Goal: Check status

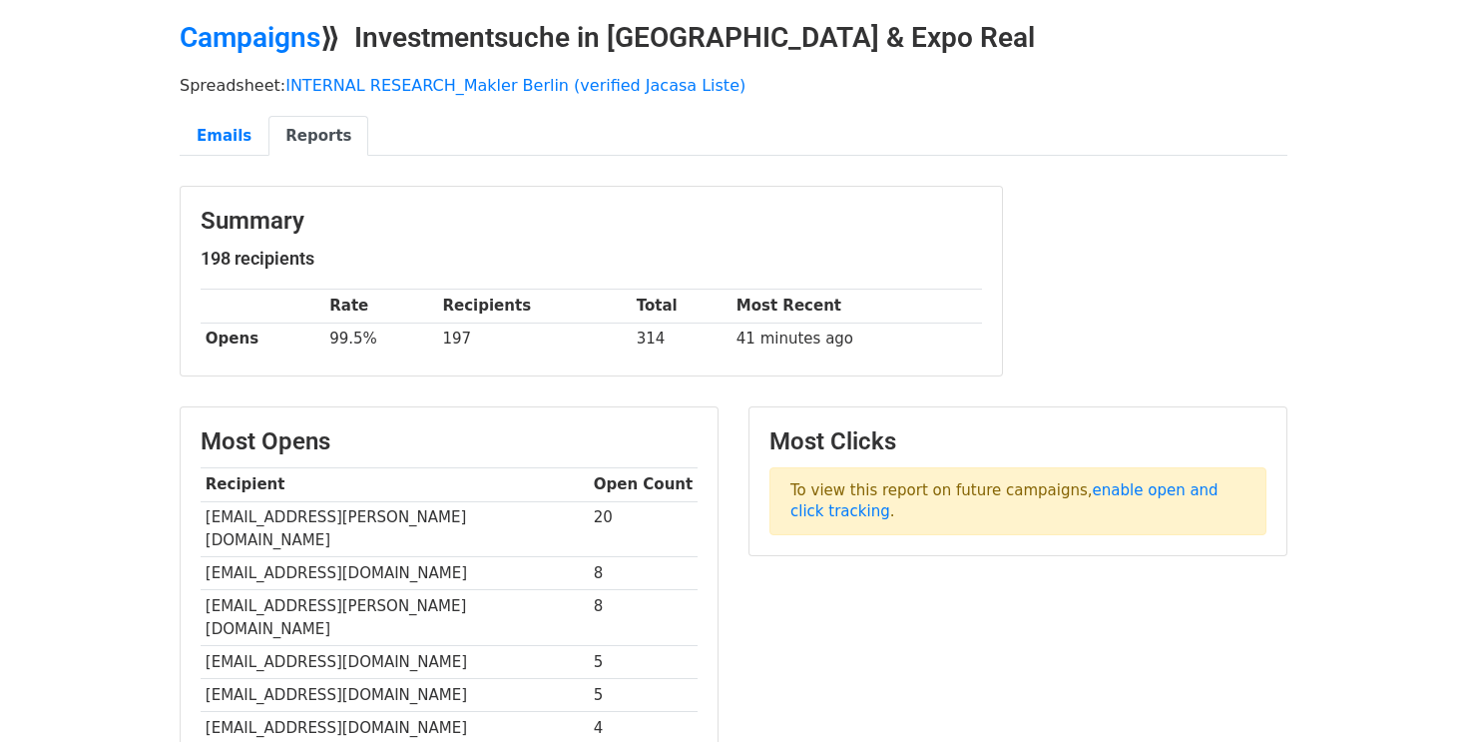
scroll to position [90, 0]
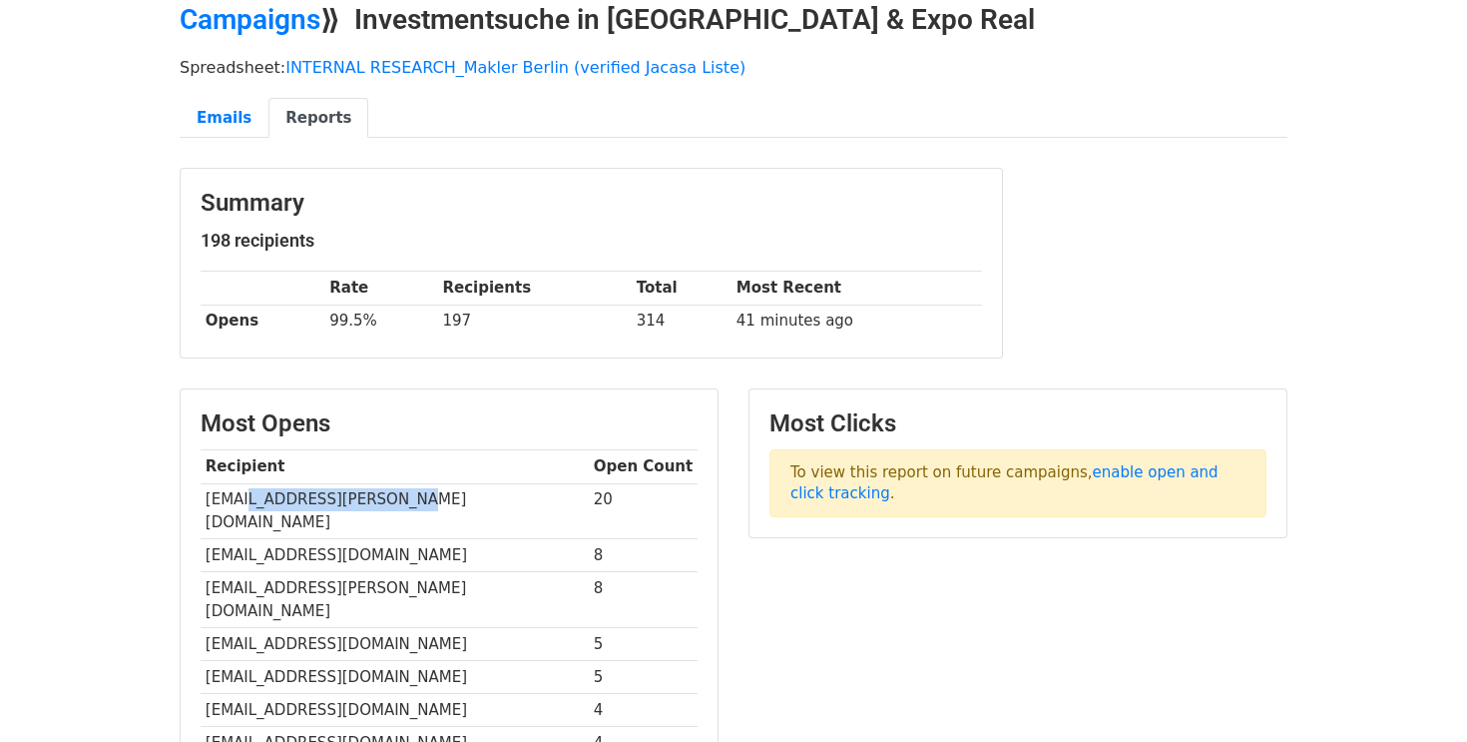
drag, startPoint x: 389, startPoint y: 498, endPoint x: 245, endPoint y: 496, distance: 144.7
click at [245, 496] on td "info@welker-consulting.de" at bounding box center [395, 511] width 388 height 56
copy td "welker-consulting.de"
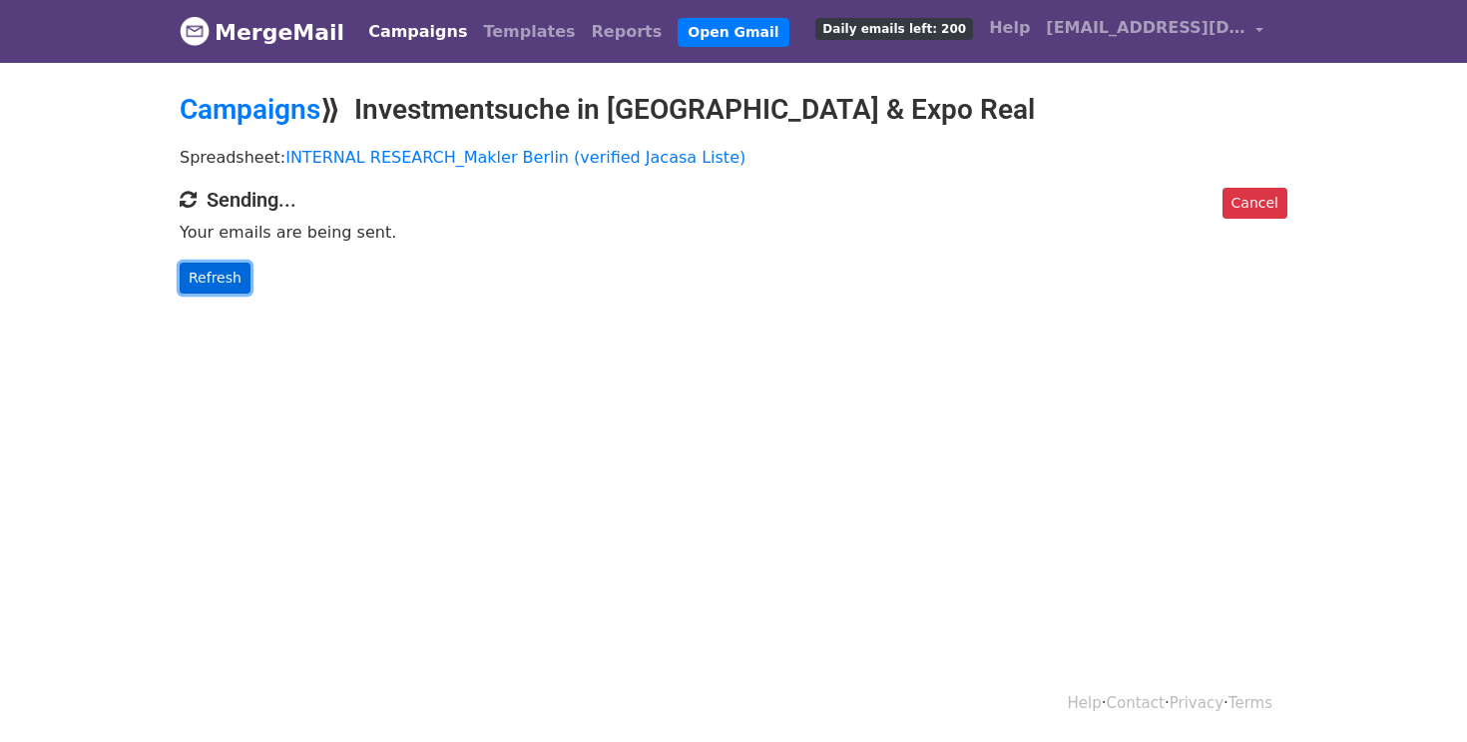
click at [222, 271] on link "Refresh" at bounding box center [215, 277] width 71 height 31
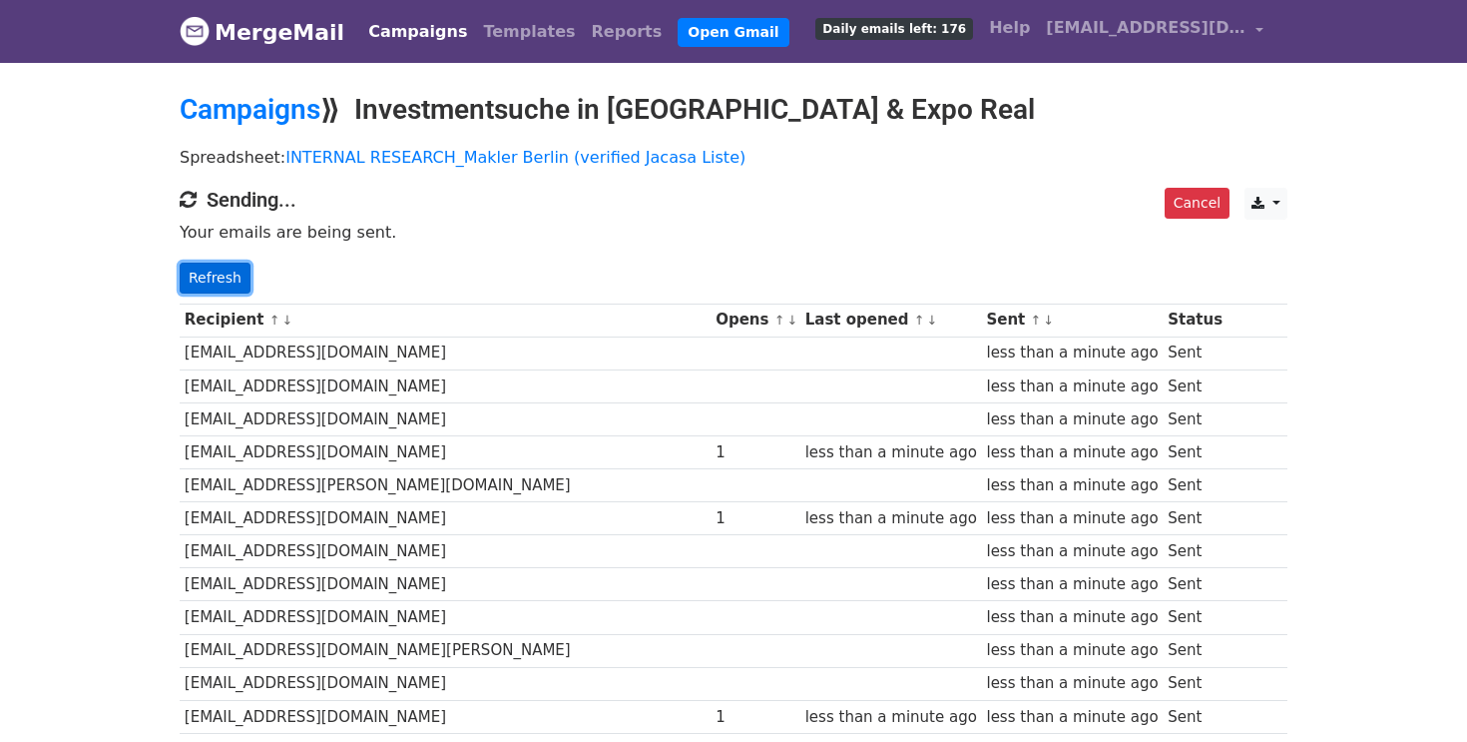
click at [221, 275] on link "Refresh" at bounding box center [215, 277] width 71 height 31
